Goal: Communication & Community: Connect with others

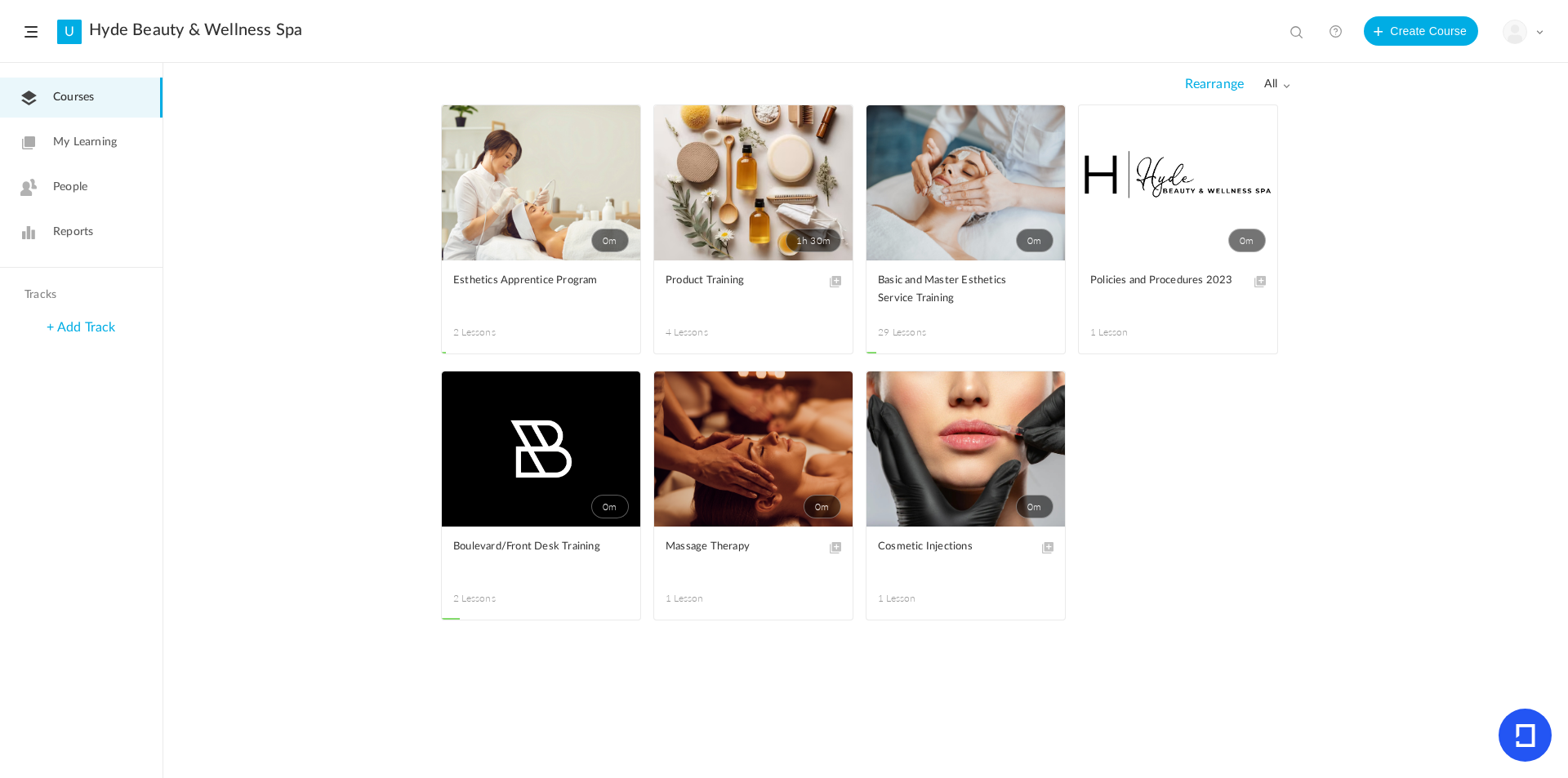
drag, startPoint x: 90, startPoint y: 189, endPoint x: 109, endPoint y: 196, distance: 20.2
click at [90, 189] on link "People" at bounding box center [81, 186] width 162 height 40
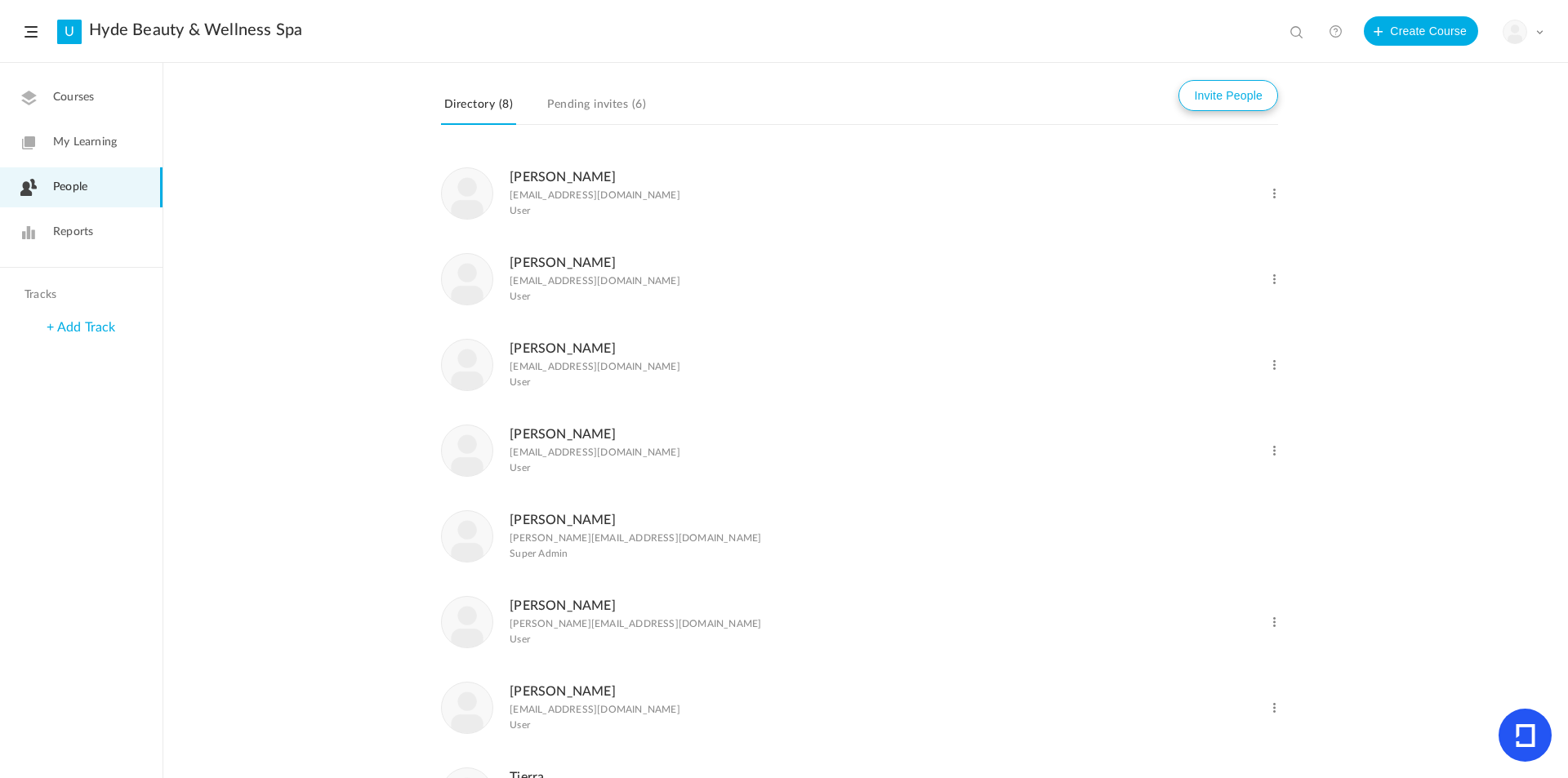
click at [1194, 107] on button "Invite People" at bounding box center [1228, 95] width 100 height 31
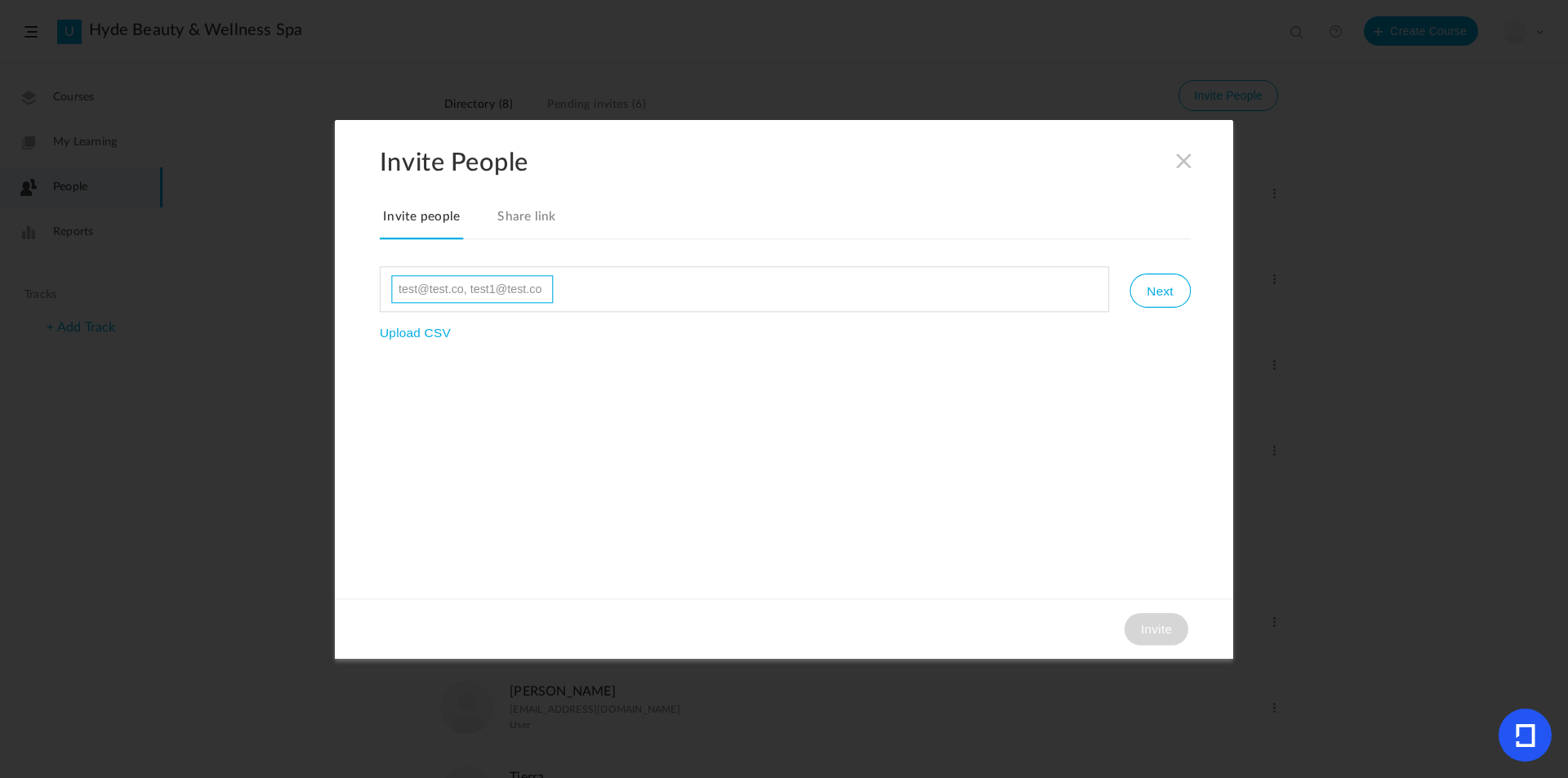
click at [432, 281] on input at bounding box center [472, 288] width 161 height 28
paste input "[EMAIL_ADDRESS][DOMAIN_NAME]"
type input "[EMAIL_ADDRESS][DOMAIN_NAME]"
click at [1150, 294] on button "Next" at bounding box center [1159, 290] width 60 height 34
click at [1147, 629] on button "Invite" at bounding box center [1156, 628] width 64 height 33
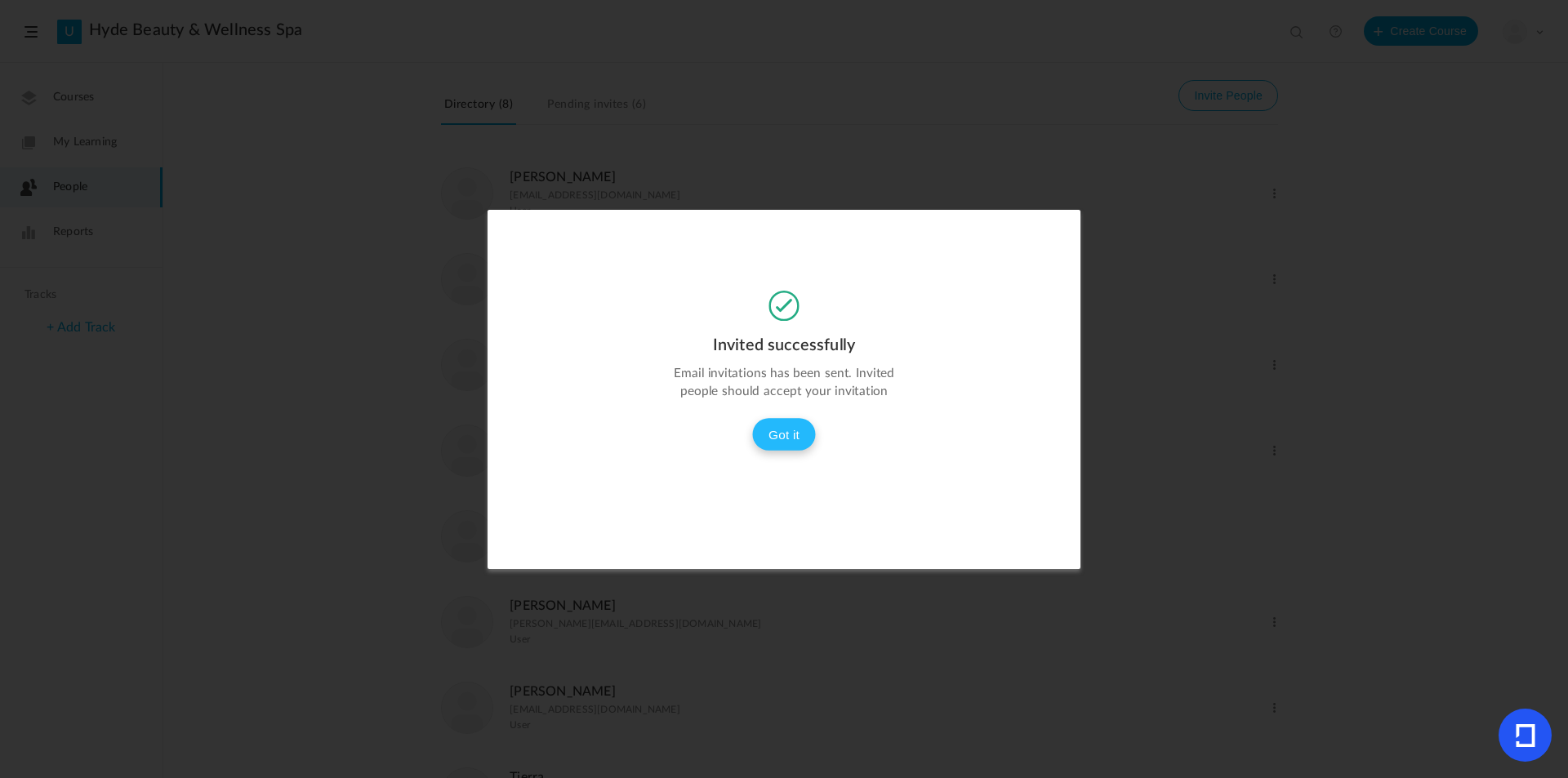
click at [790, 438] on button "Got it" at bounding box center [784, 434] width 64 height 33
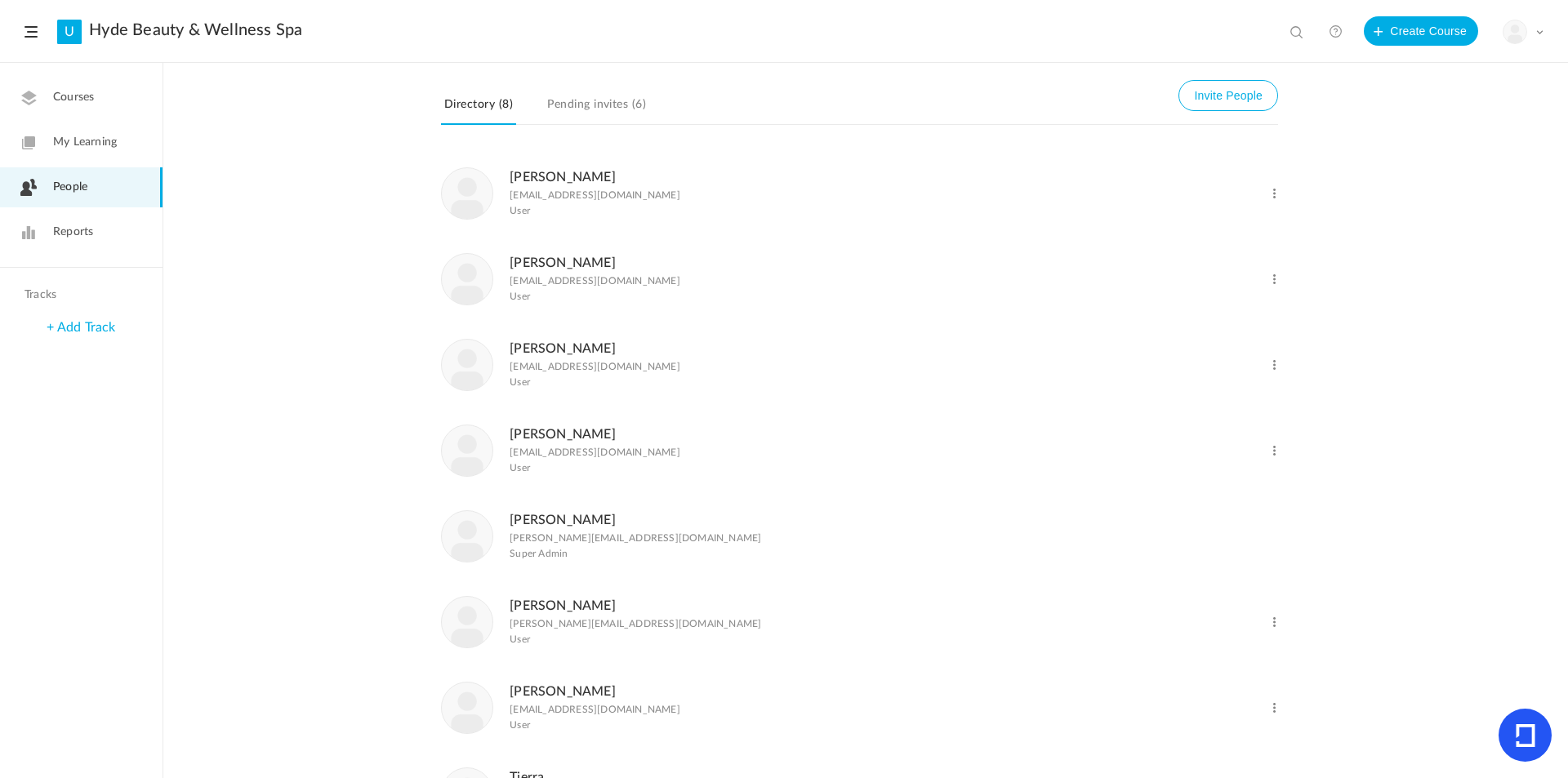
scroll to position [74, 0]
